Goal: Task Accomplishment & Management: Manage account settings

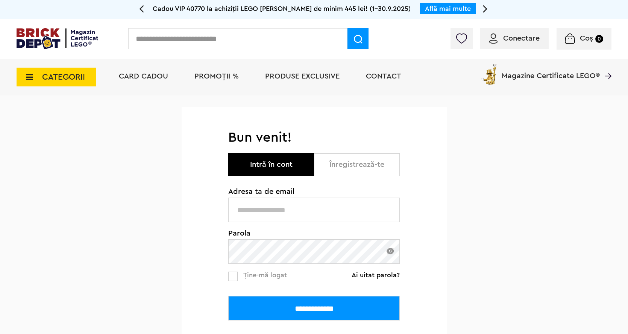
type input "**********"
click at [502, 40] on span "Conectare" at bounding box center [514, 39] width 50 height 8
type input "**********"
click at [338, 314] on input "**********" at bounding box center [313, 308] width 171 height 24
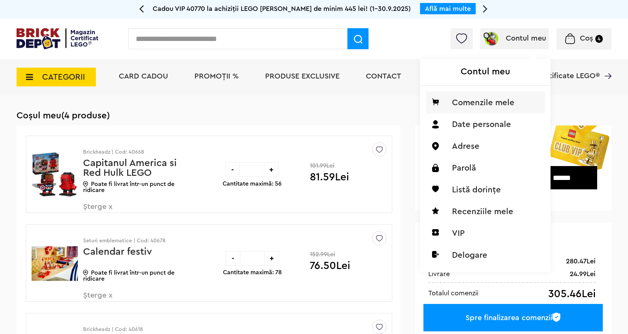
click at [481, 104] on li "Comenzile mele" at bounding box center [485, 103] width 119 height 22
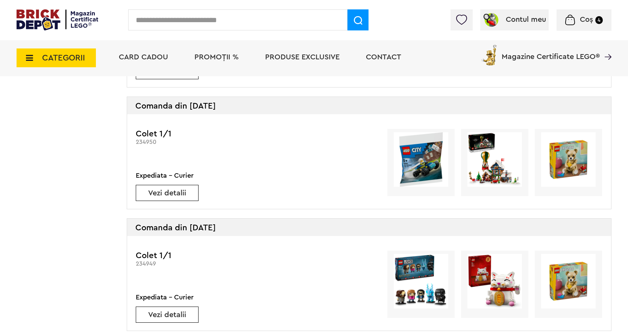
scroll to position [1354, 0]
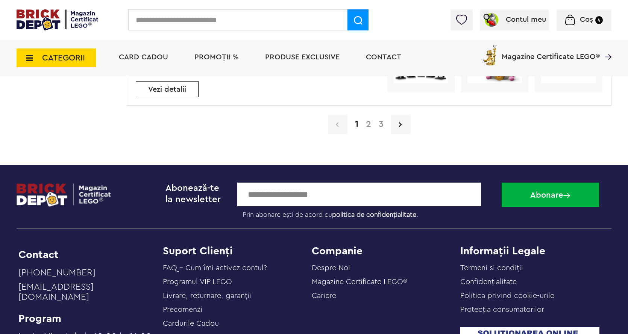
click at [371, 126] on link "2" at bounding box center [368, 124] width 13 height 9
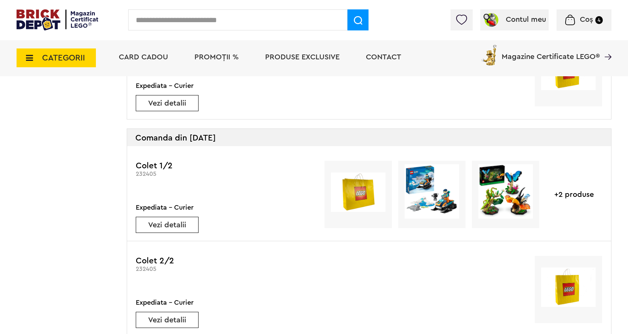
scroll to position [978, 0]
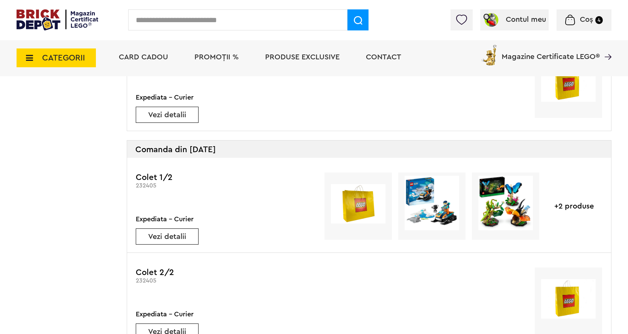
click at [581, 203] on div "+2 produse" at bounding box center [574, 206] width 56 height 67
click at [181, 235] on link "Vezi detalii" at bounding box center [167, 237] width 62 height 8
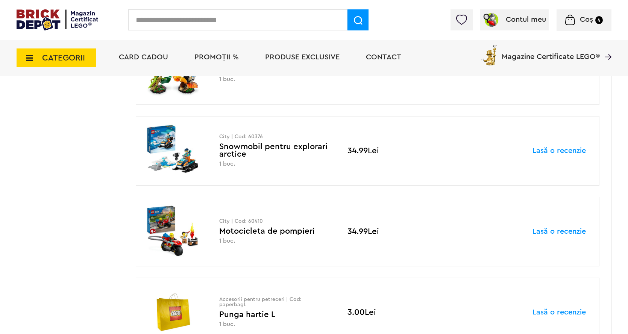
scroll to position [188, 0]
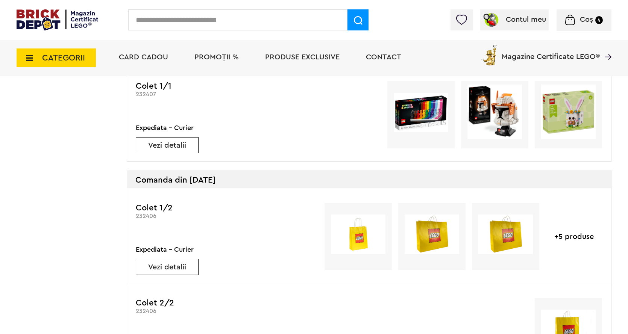
scroll to position [777, 0]
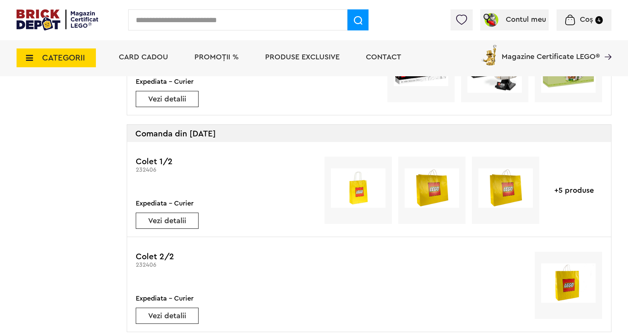
click at [177, 213] on div "Vezi detalii" at bounding box center [167, 221] width 63 height 16
click at [176, 219] on link "Vezi detalii" at bounding box center [167, 221] width 62 height 8
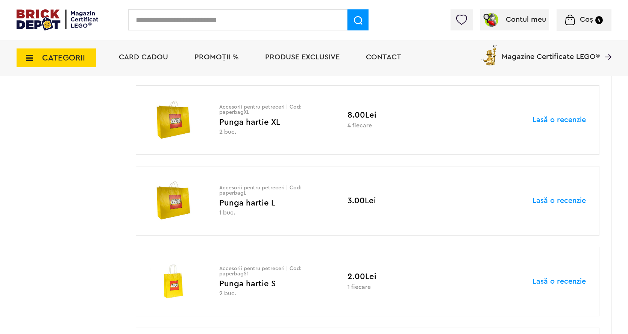
scroll to position [714, 0]
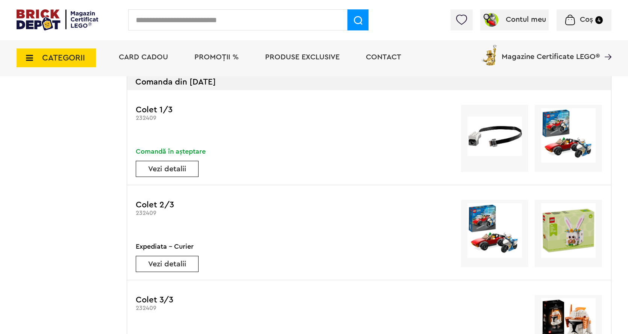
scroll to position [387, 0]
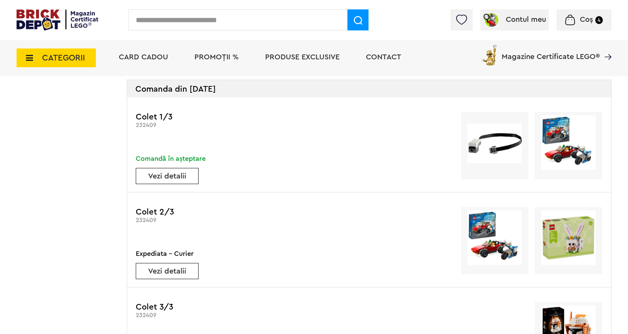
click at [174, 278] on div "Vezi detalii" at bounding box center [167, 271] width 63 height 16
click at [171, 268] on link "Vezi detalii" at bounding box center [167, 272] width 62 height 8
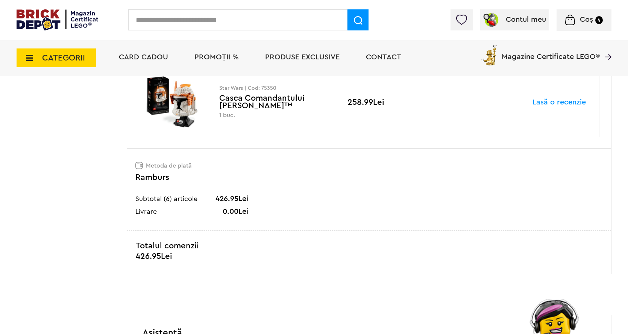
scroll to position [752, 0]
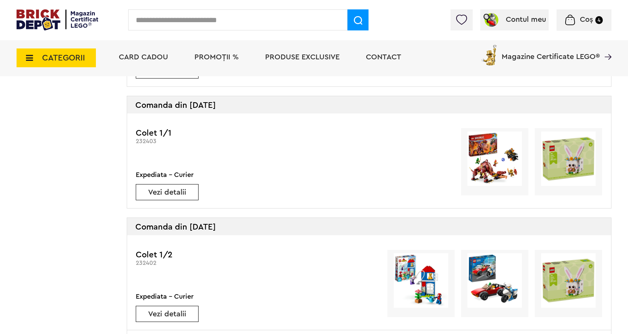
click at [181, 195] on link "Vezi detalii" at bounding box center [167, 193] width 62 height 8
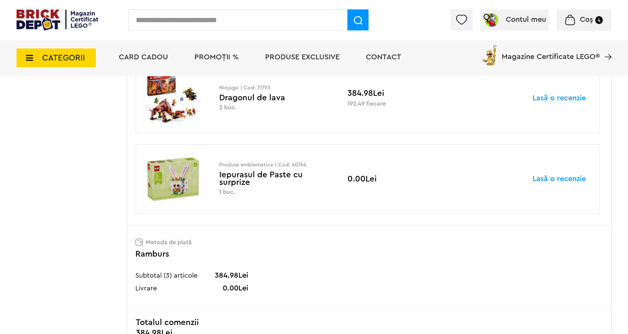
scroll to position [301, 0]
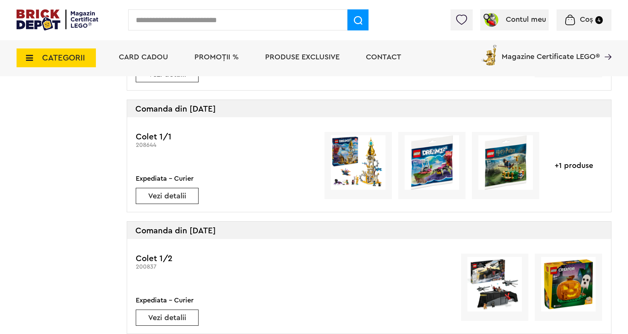
scroll to position [1865, 0]
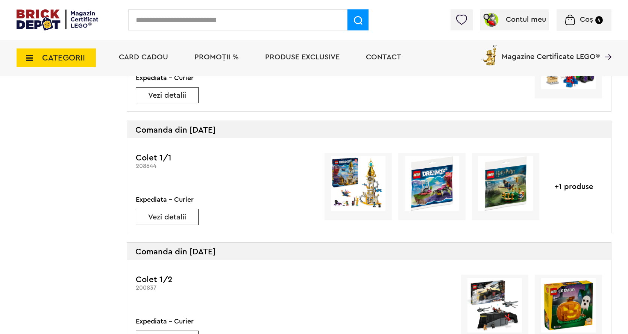
click at [171, 219] on link "Vezi detalii" at bounding box center [167, 218] width 62 height 8
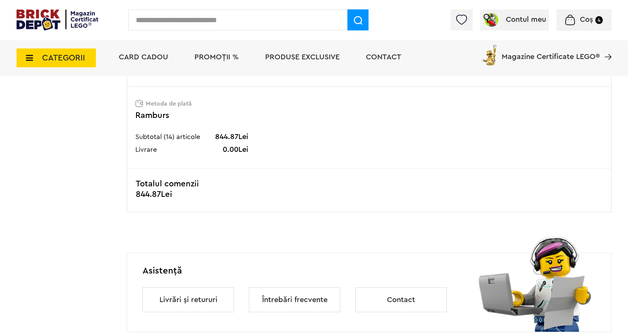
scroll to position [677, 0]
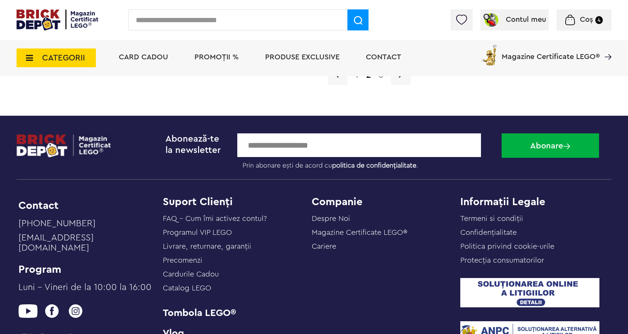
scroll to position [2106, 0]
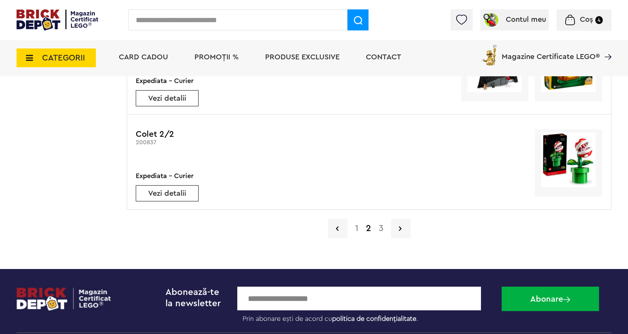
click at [355, 229] on link "1" at bounding box center [356, 228] width 11 height 9
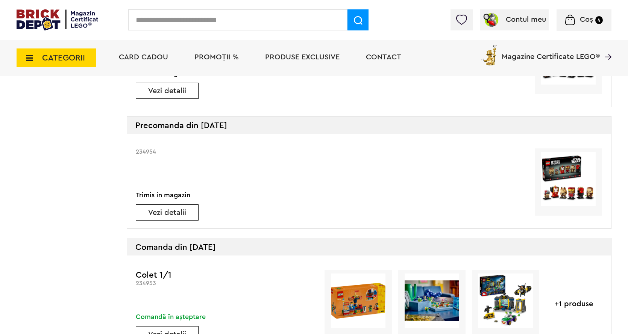
scroll to position [1166, 0]
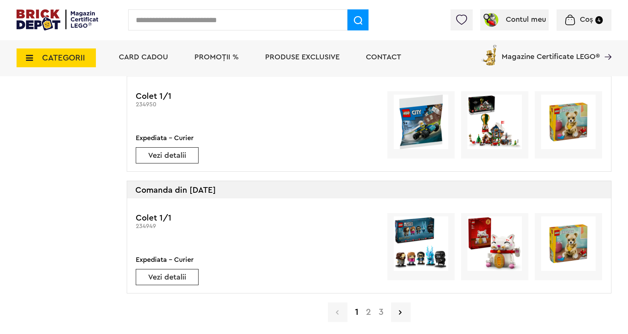
click at [177, 155] on link "Vezi detalii" at bounding box center [167, 156] width 62 height 8
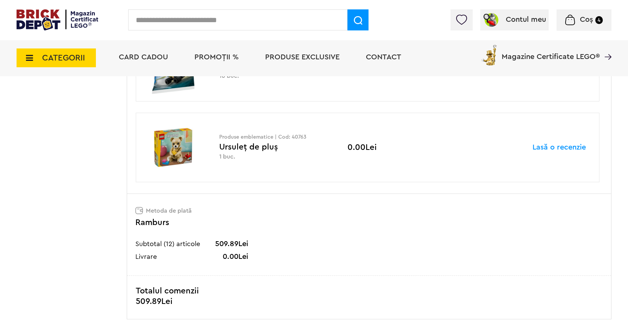
scroll to position [414, 0]
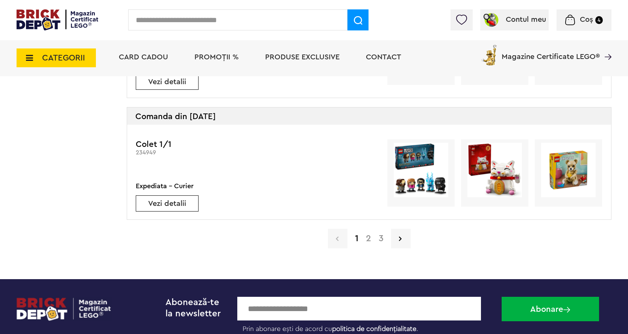
scroll to position [1228, 0]
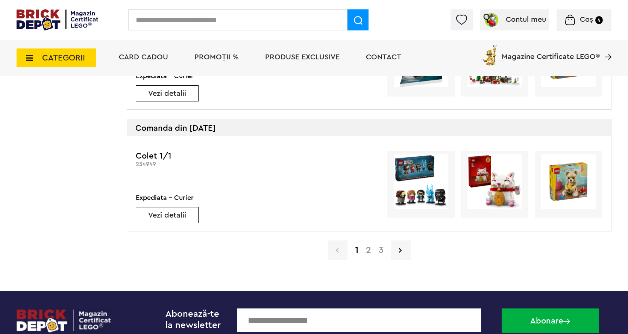
click at [169, 208] on div "Vezi detalii" at bounding box center [167, 215] width 63 height 16
click at [183, 219] on link "Vezi detalii" at bounding box center [167, 216] width 62 height 8
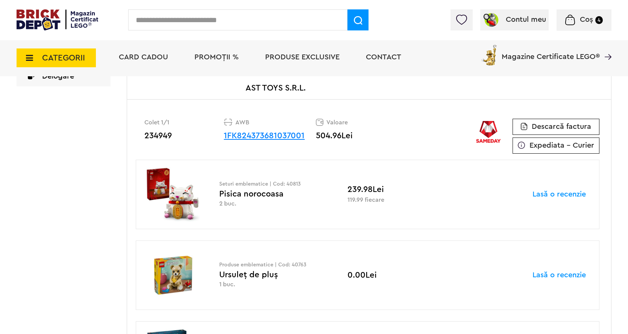
scroll to position [150, 0]
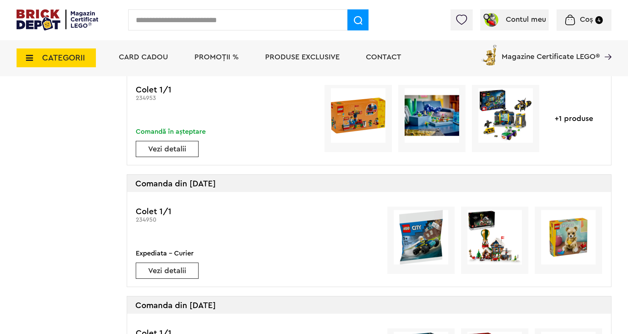
scroll to position [1027, 0]
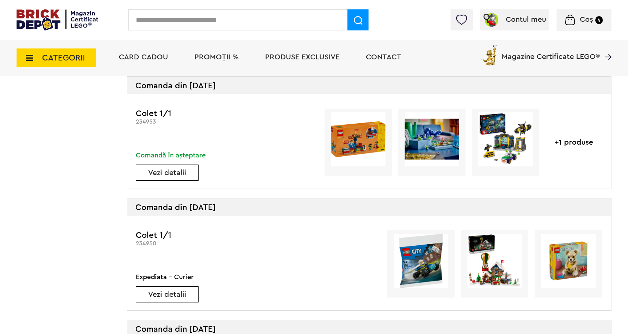
click at [176, 171] on link "Vezi detalii" at bounding box center [167, 173] width 62 height 8
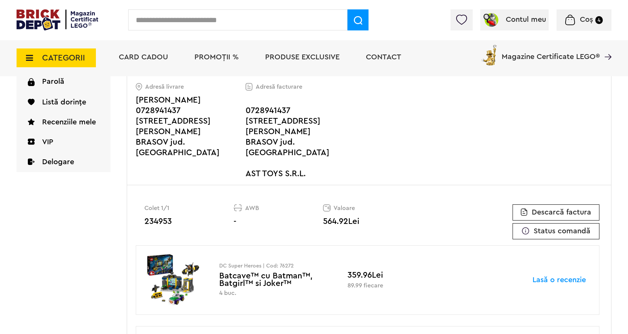
scroll to position [150, 0]
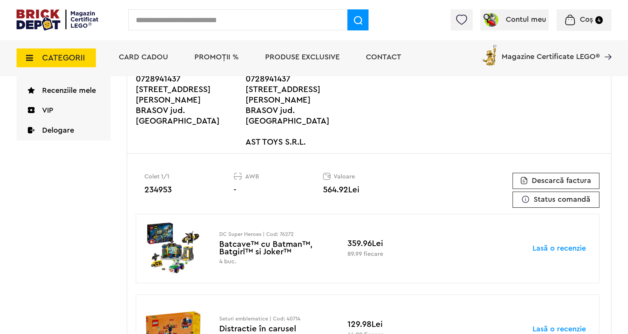
click at [564, 177] on span "Descarcă factura" at bounding box center [561, 181] width 59 height 8
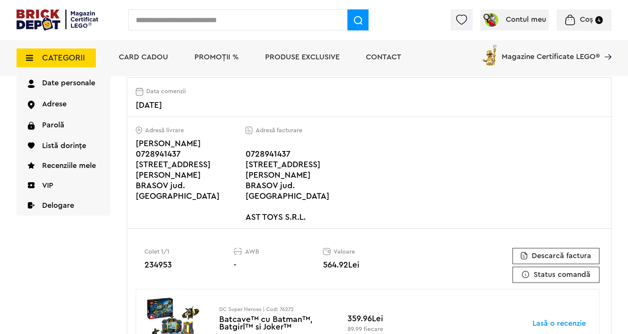
scroll to position [0, 0]
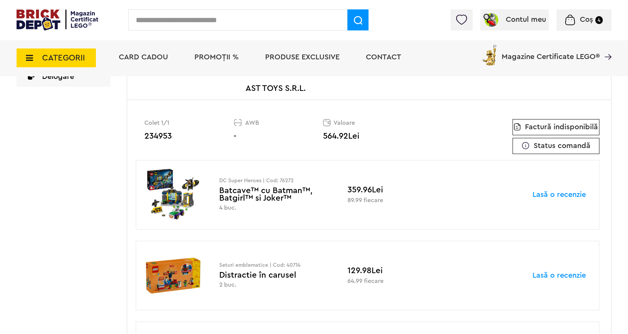
scroll to position [226, 0]
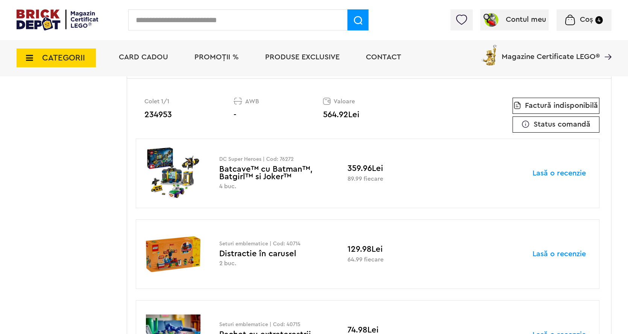
click at [275, 183] on p "4 buc." at bounding box center [274, 186] width 110 height 7
click at [272, 157] on div "DC Super Heroes | Cod: 76272 Batcave™ cu Batman™, Batgirl™ si Joker™ 4 buc." at bounding box center [274, 173] width 110 height 33
click at [179, 156] on img at bounding box center [173, 173] width 56 height 55
click at [190, 152] on img at bounding box center [173, 173] width 56 height 55
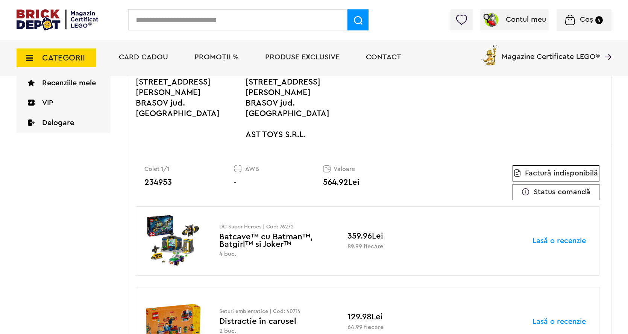
scroll to position [113, 0]
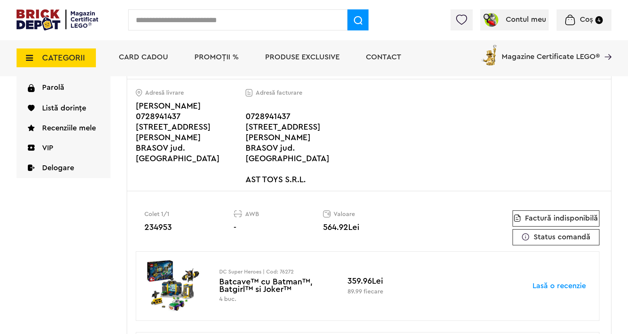
click at [567, 215] on span "Factură indisponibilă" at bounding box center [561, 219] width 73 height 8
